Goal: Task Accomplishment & Management: Use online tool/utility

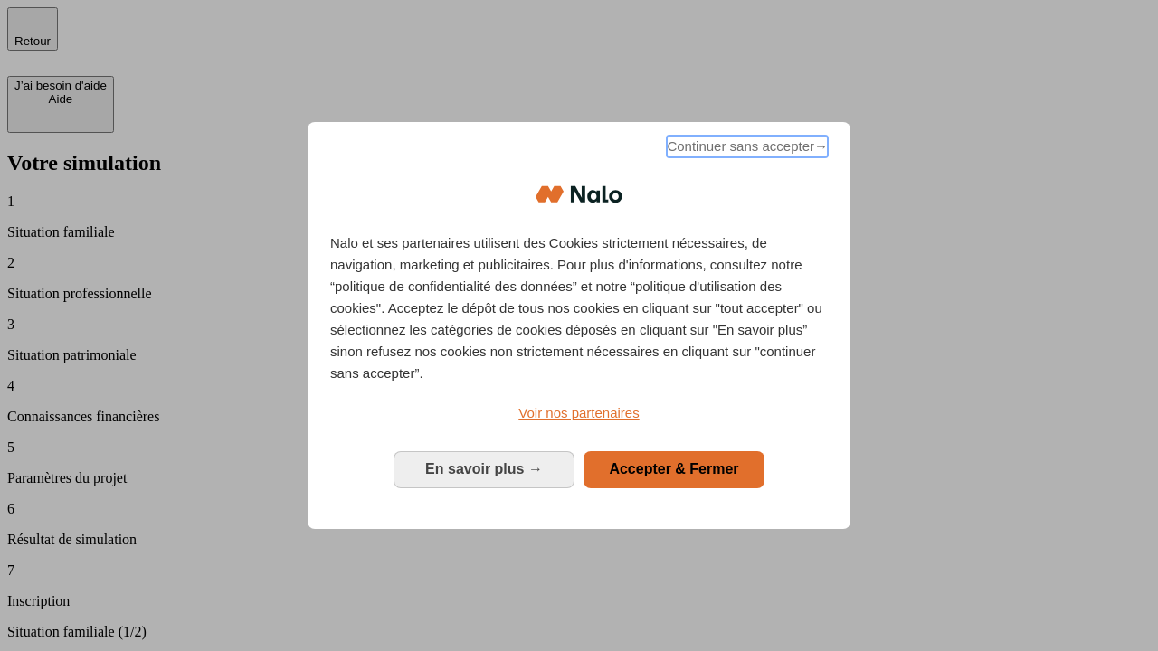
click at [746, 149] on span "Continuer sans accepter →" at bounding box center [747, 147] width 161 height 22
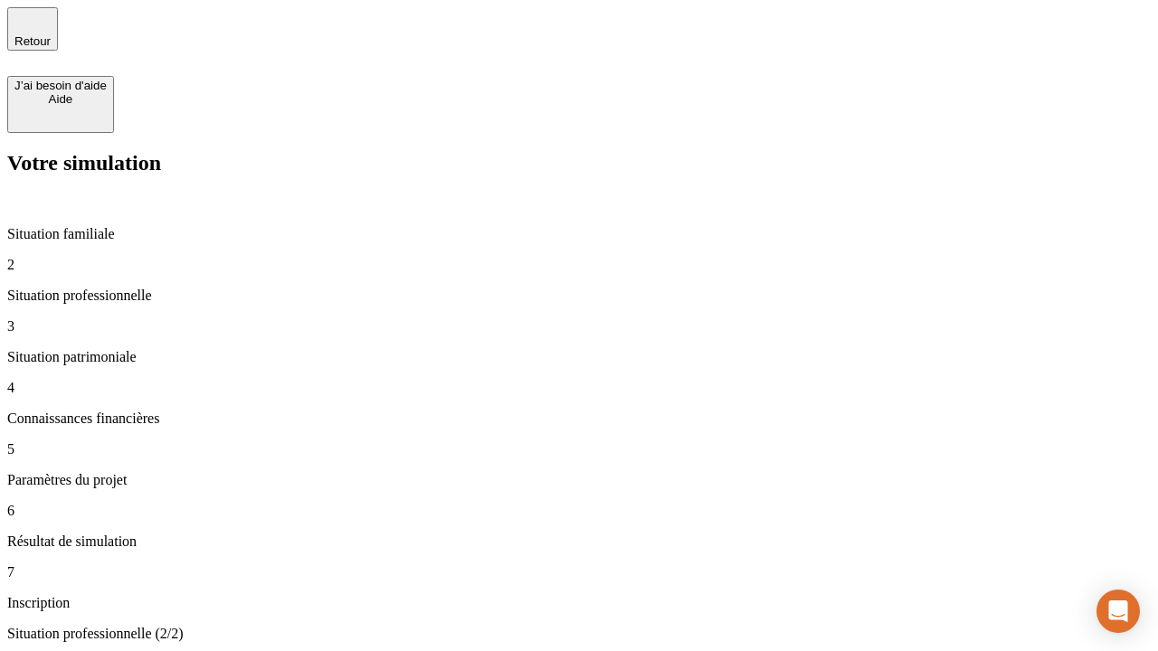
type input "30 000"
type input "1 000"
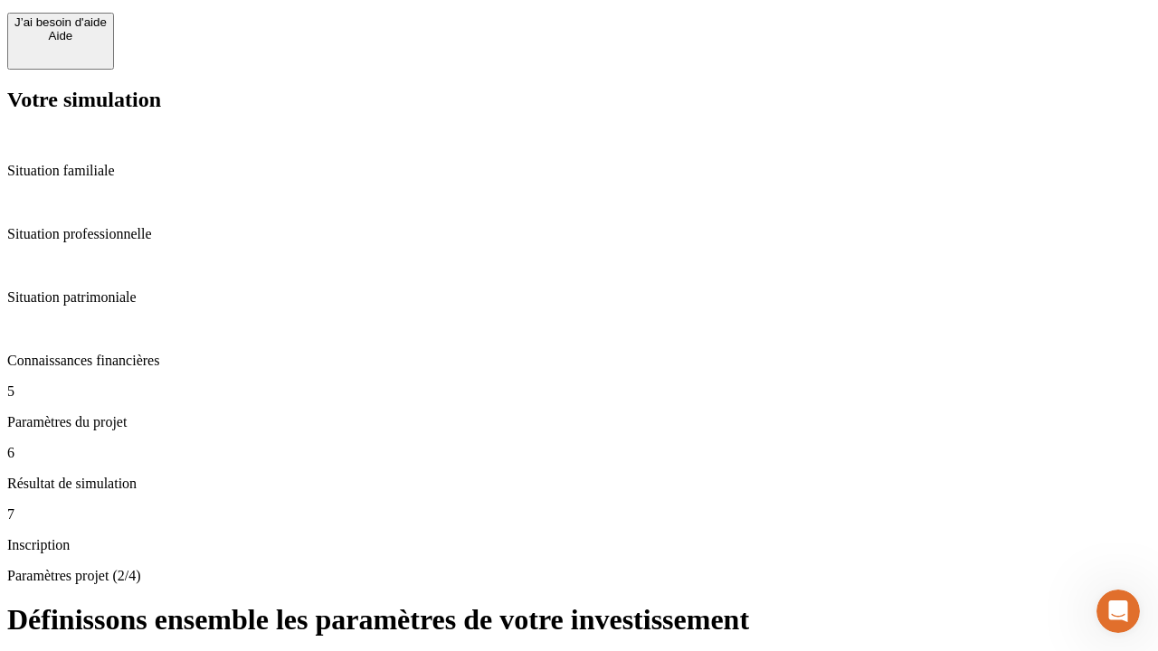
scroll to position [47, 0]
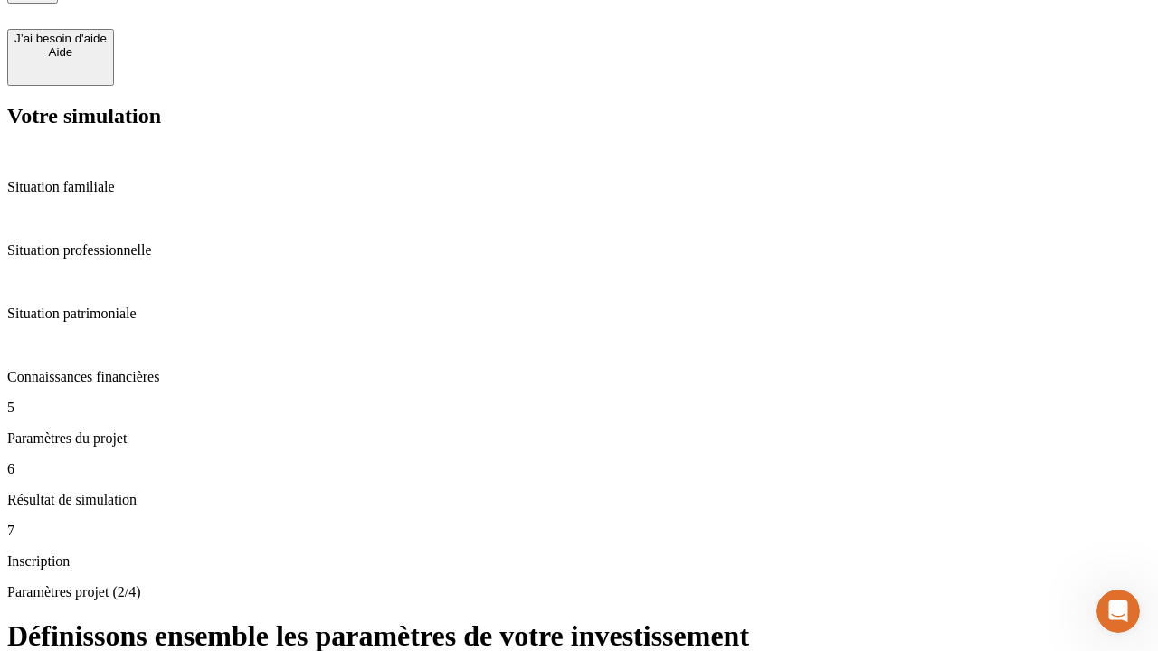
type input "65"
type input "5 000"
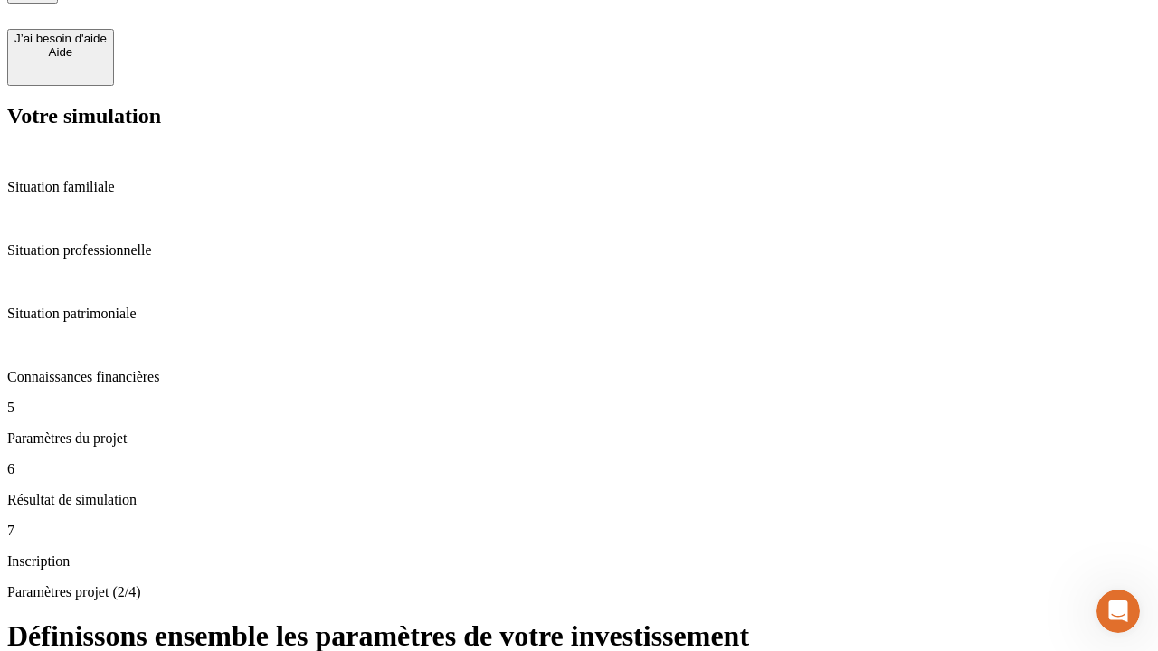
type input "640"
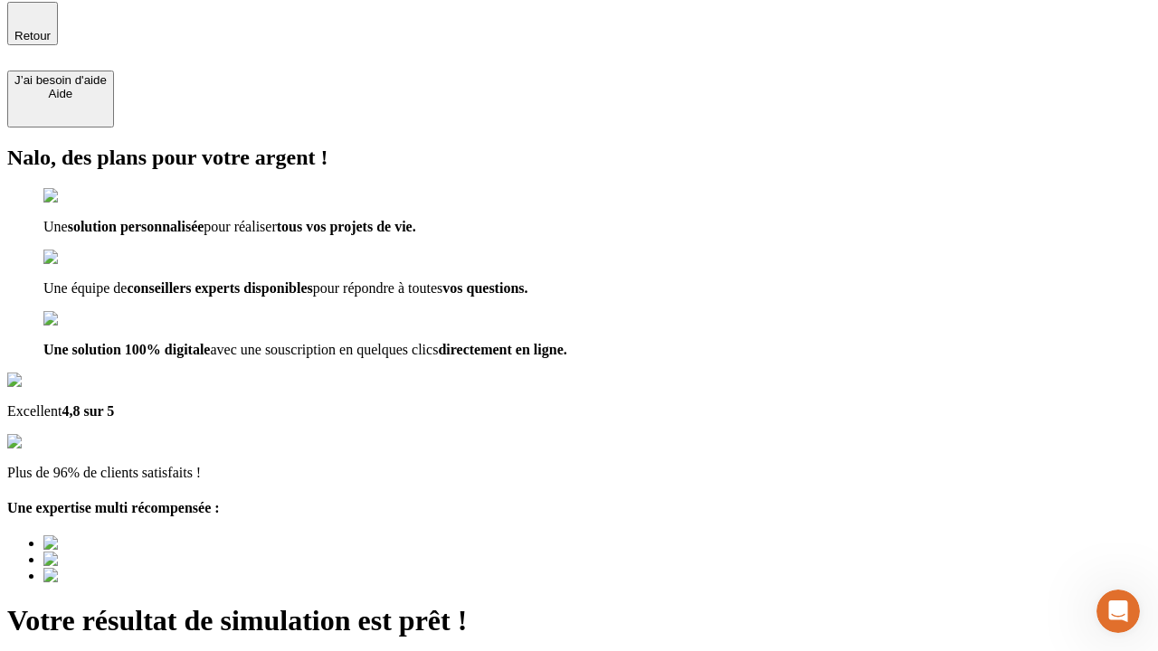
type input "[EMAIL_ADDRESS][DOMAIN_NAME]"
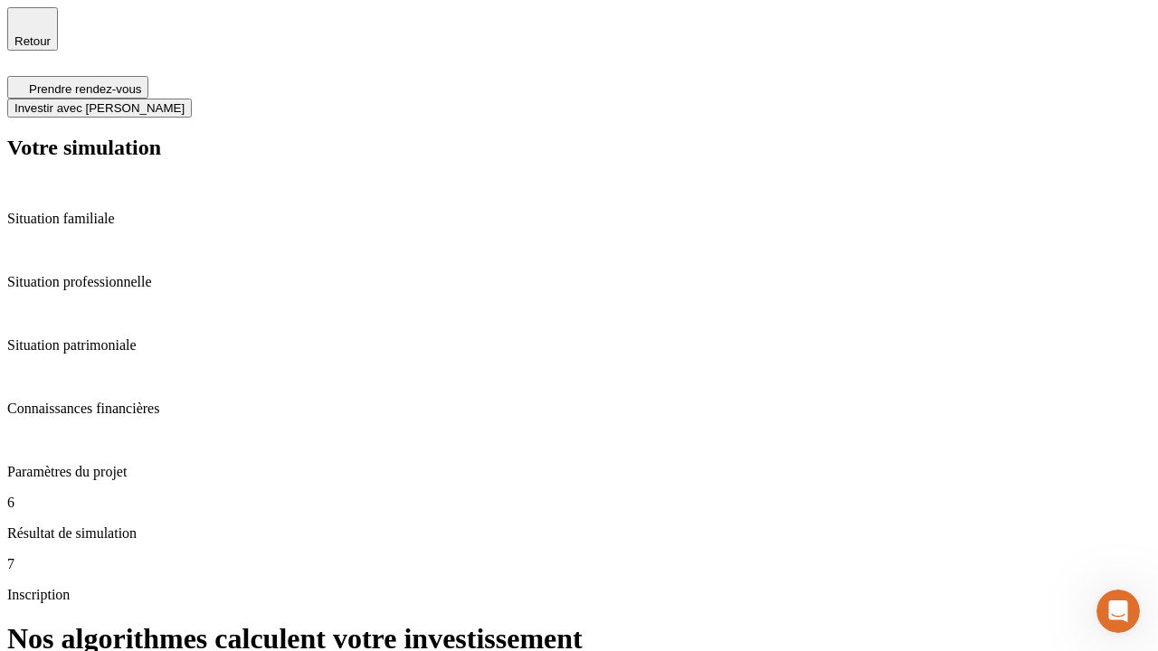
scroll to position [7, 0]
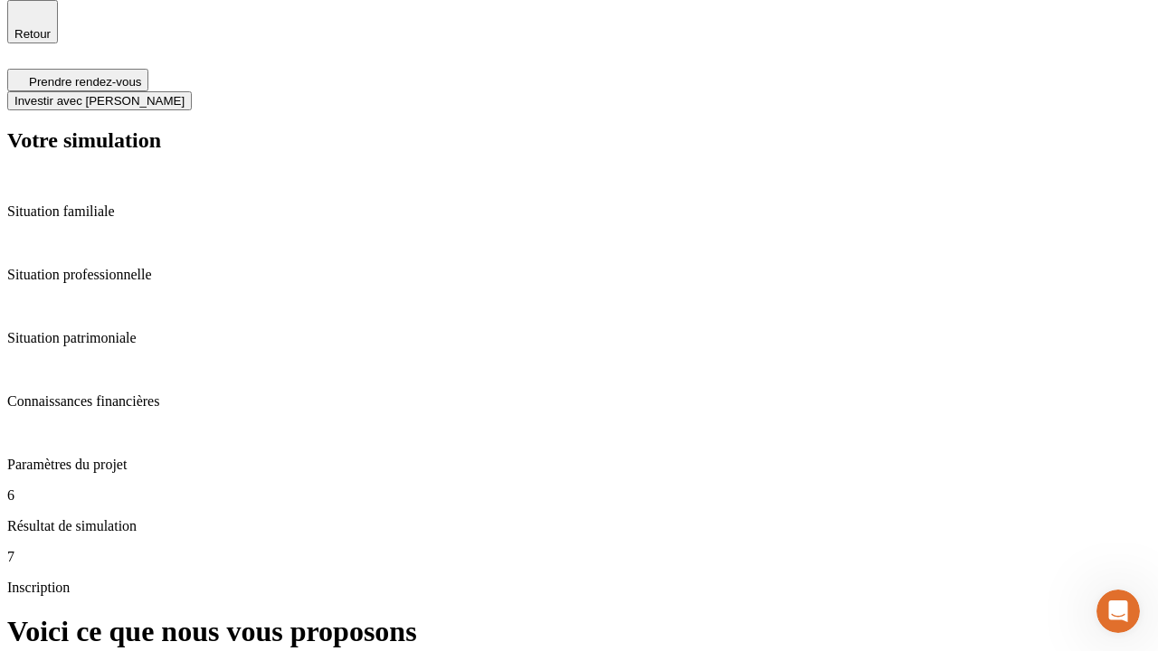
click at [185, 94] on span "Investir avec [PERSON_NAME]" at bounding box center [99, 101] width 170 height 14
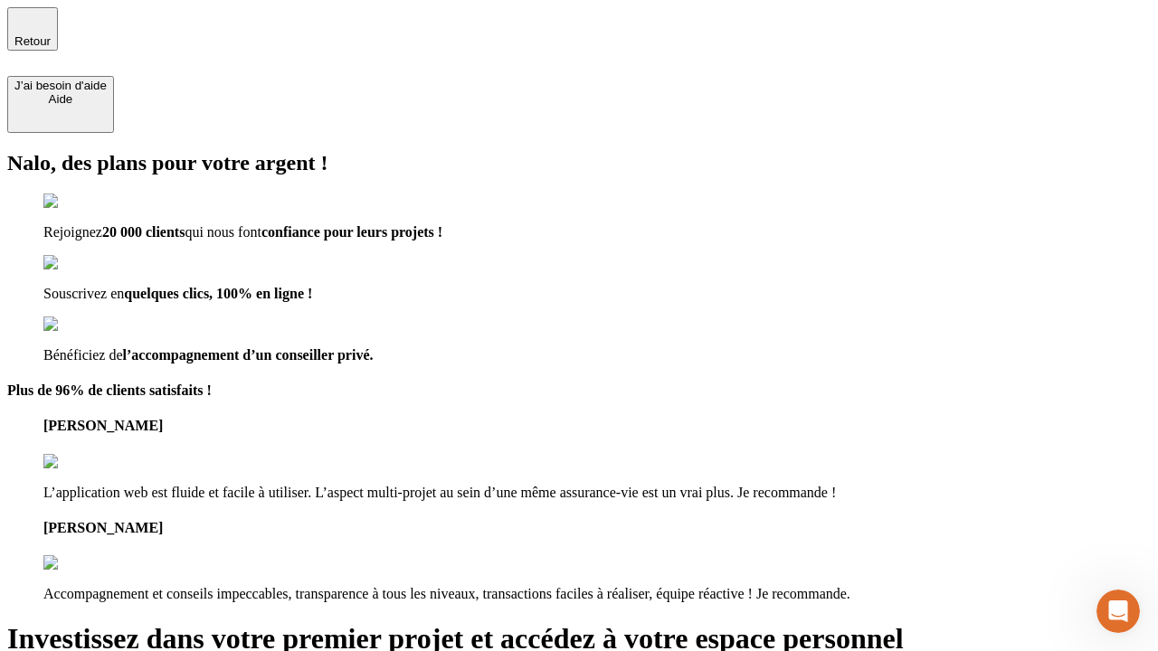
type input "[PERSON_NAME][EMAIL_ADDRESS][DOMAIN_NAME]"
